Goal: Find specific page/section: Find specific page/section

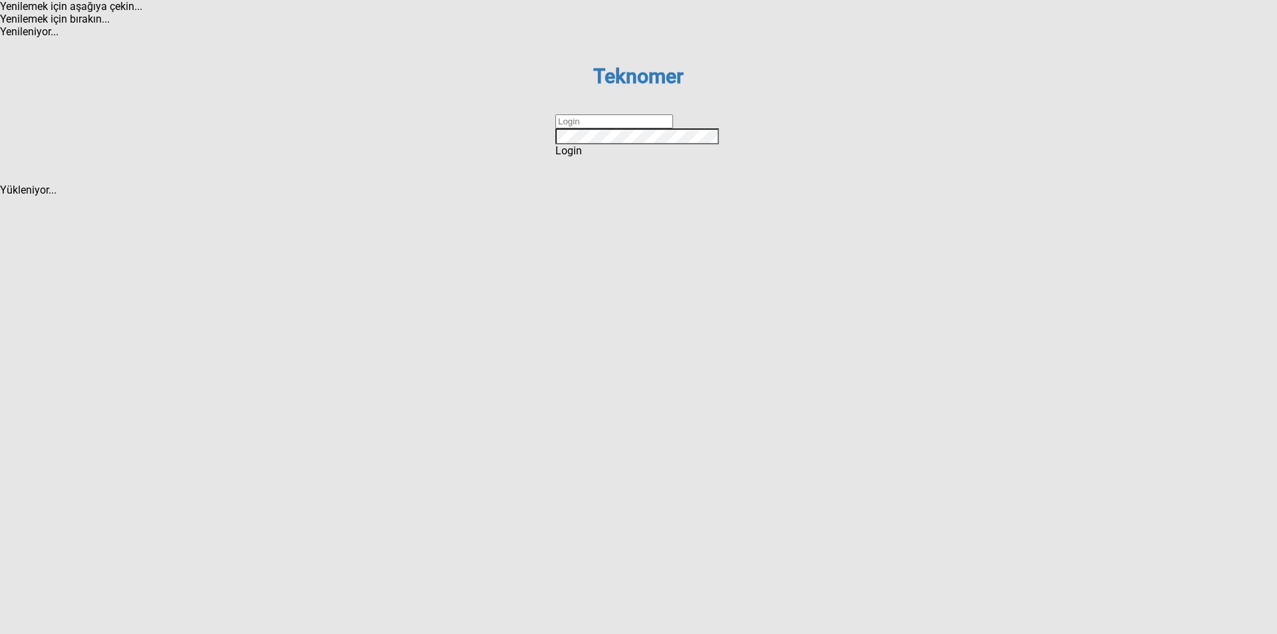
type input "ihsankoc"
click at [582, 157] on span "Login" at bounding box center [568, 150] width 27 height 13
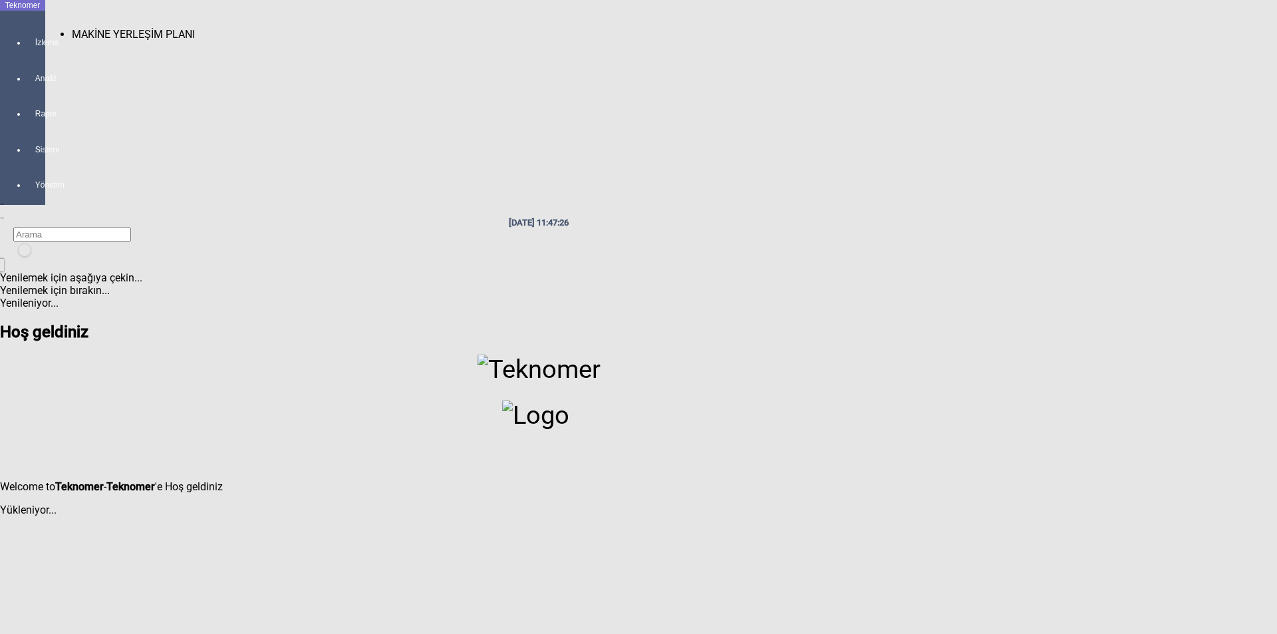
click at [27, 55] on div at bounding box center [36, 55] width 19 height 0
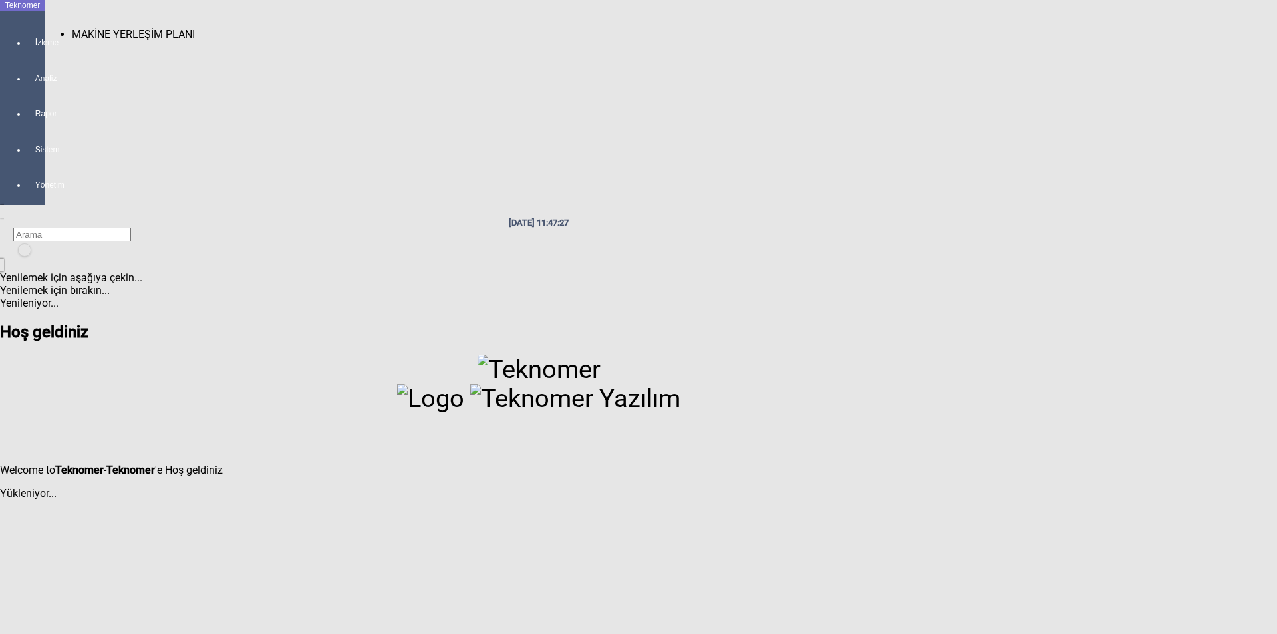
click at [114, 28] on span "MAKİNE YERLEŞİM PLANI" at bounding box center [133, 34] width 123 height 13
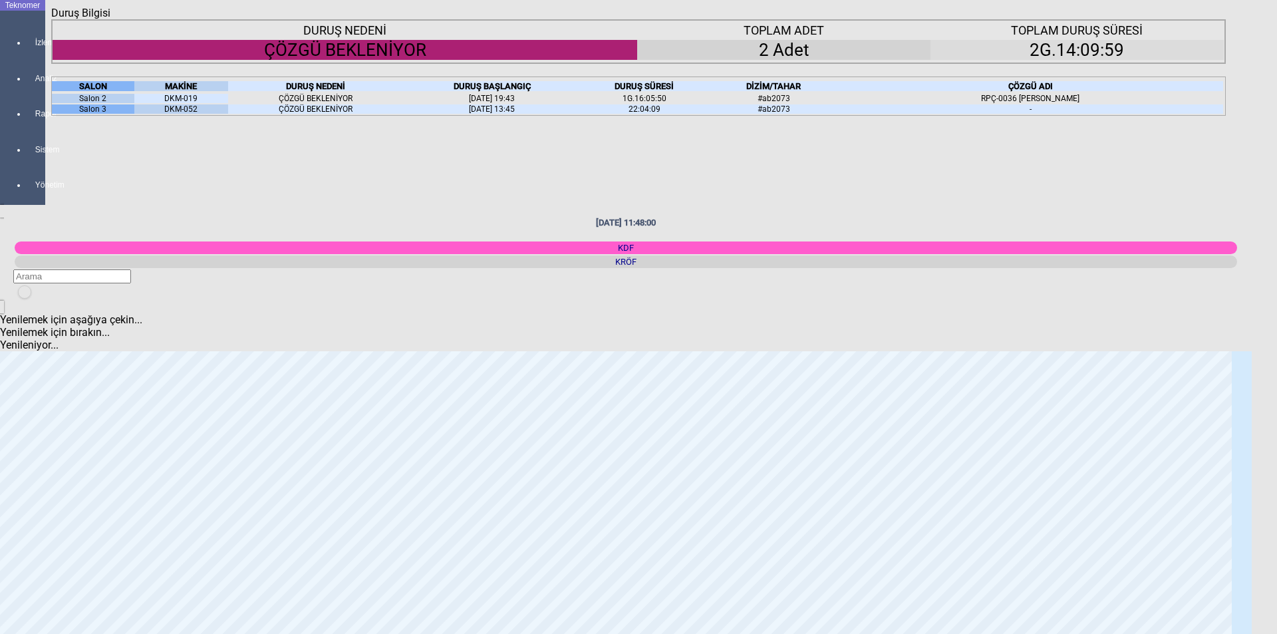
click at [51, 19] on icon "Kapat" at bounding box center [51, 19] width 0 height 0
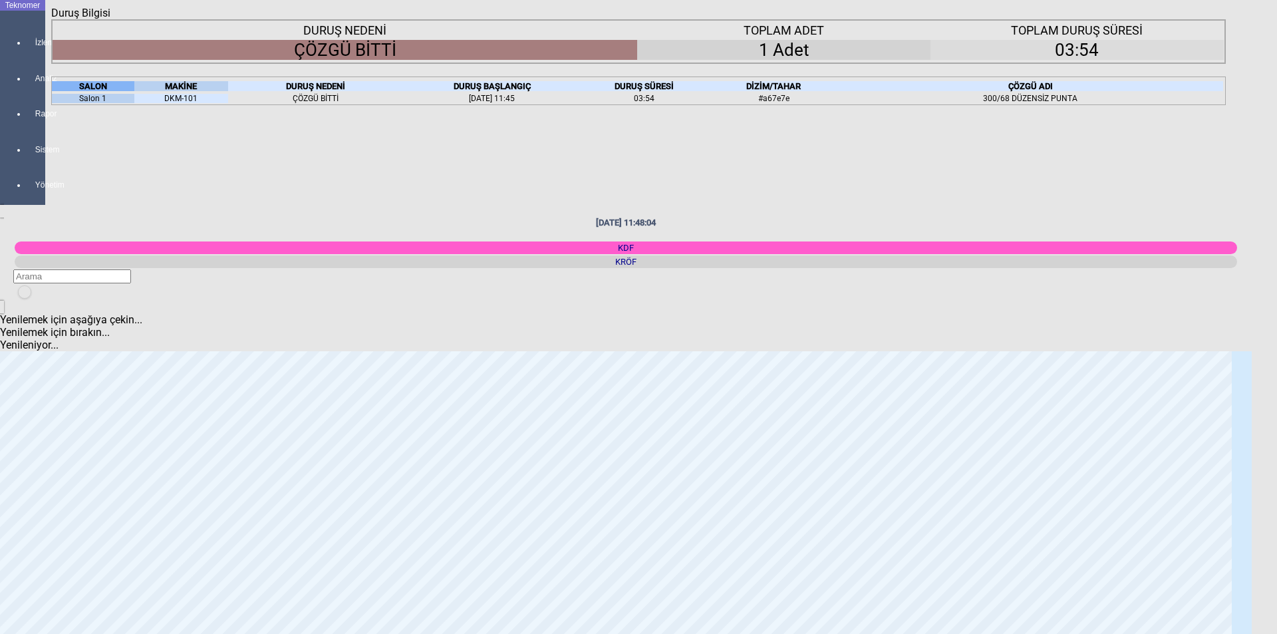
click at [1208, 19] on div "Kapat" at bounding box center [638, 19] width 1174 height 0
